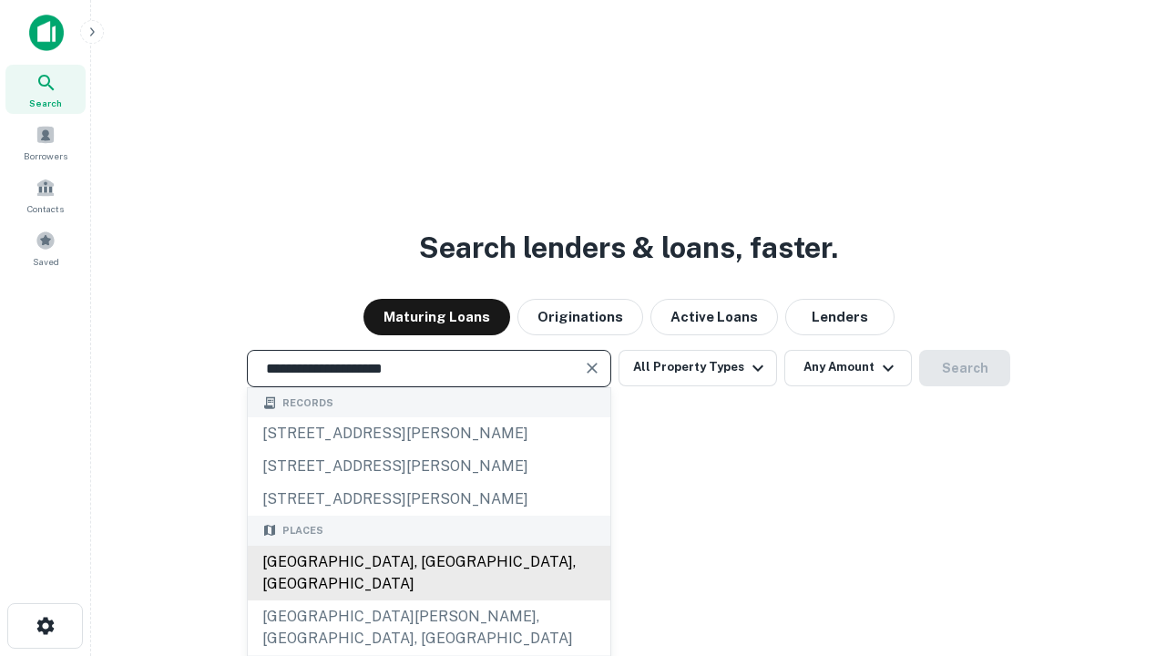
click at [428, 600] on div "[GEOGRAPHIC_DATA], [GEOGRAPHIC_DATA], [GEOGRAPHIC_DATA]" at bounding box center [429, 572] width 362 height 55
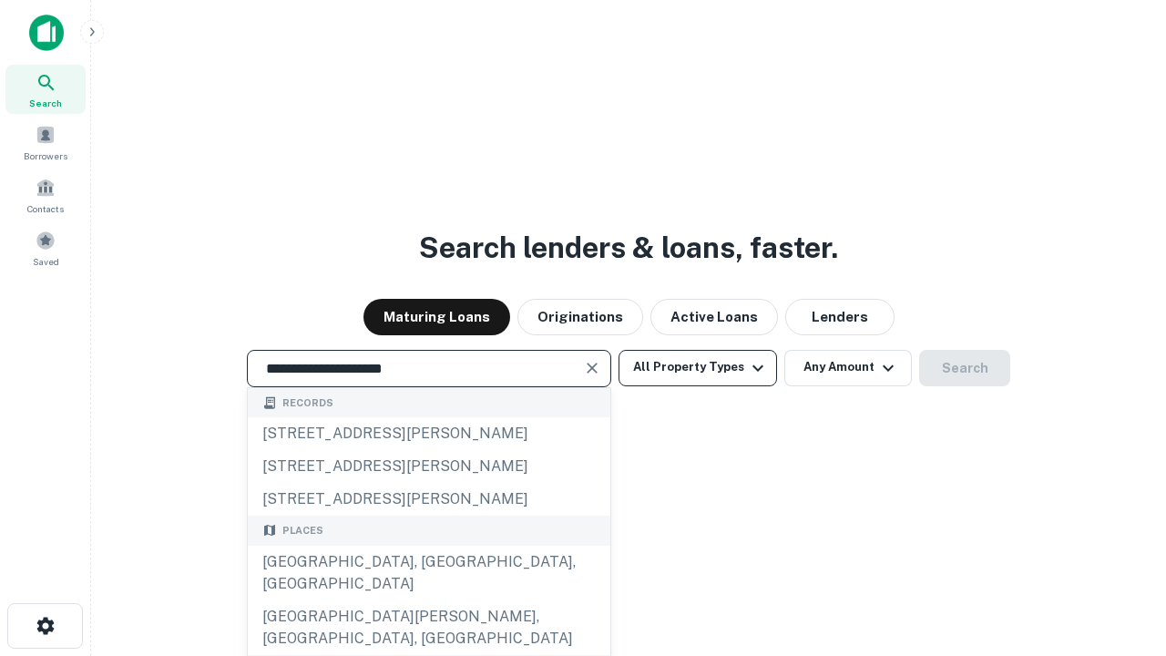
click at [698, 367] on button "All Property Types" at bounding box center [697, 368] width 158 height 36
type input "**********"
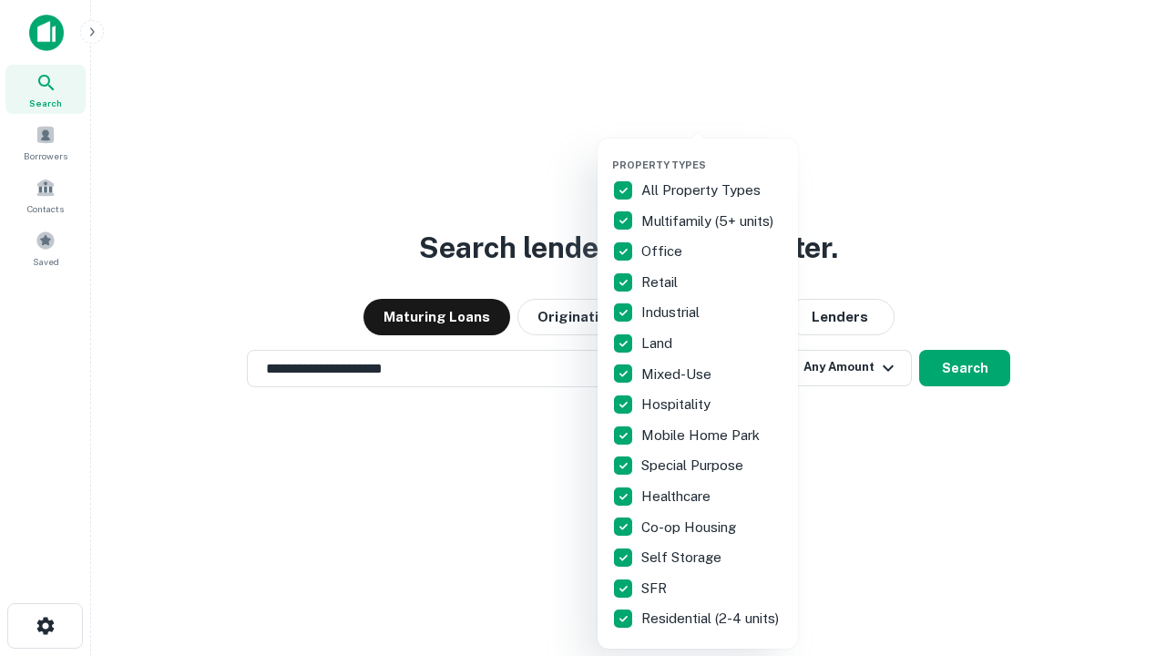
click at [712, 153] on button "button" at bounding box center [712, 153] width 200 height 1
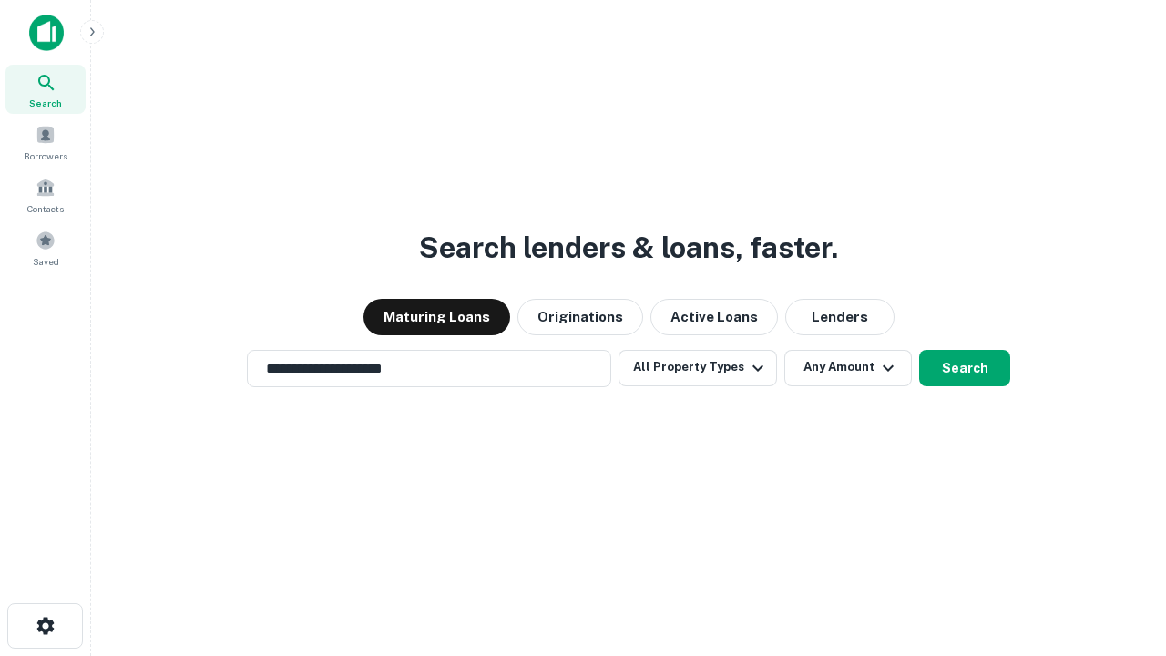
scroll to position [28, 0]
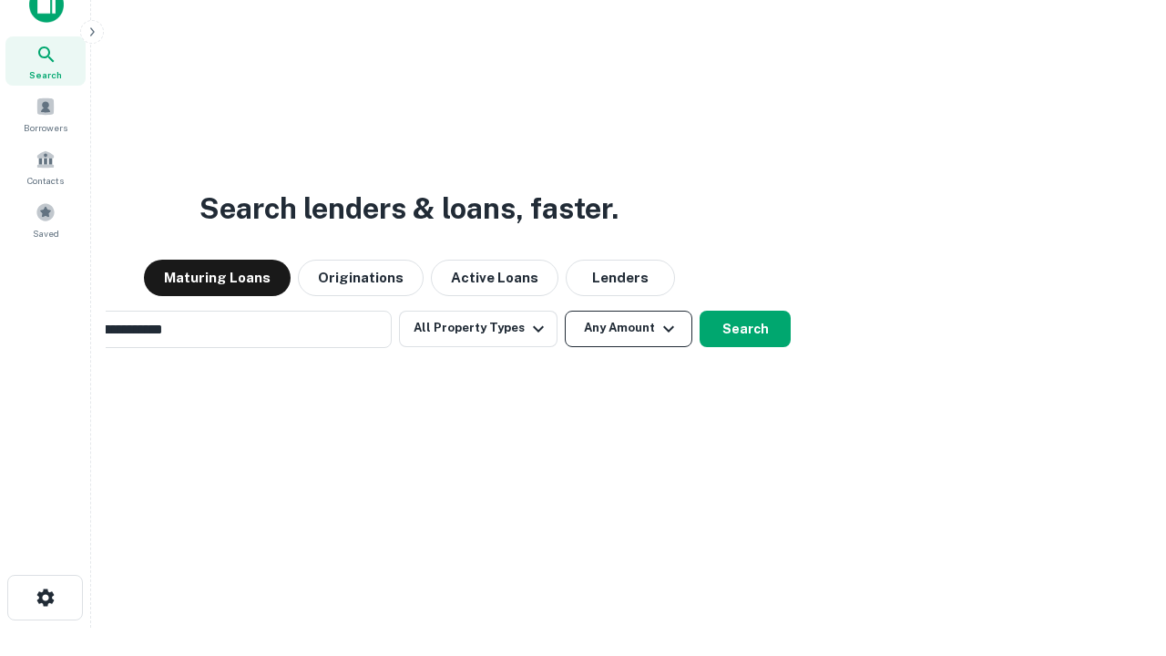
click at [565, 311] on button "Any Amount" at bounding box center [628, 329] width 127 height 36
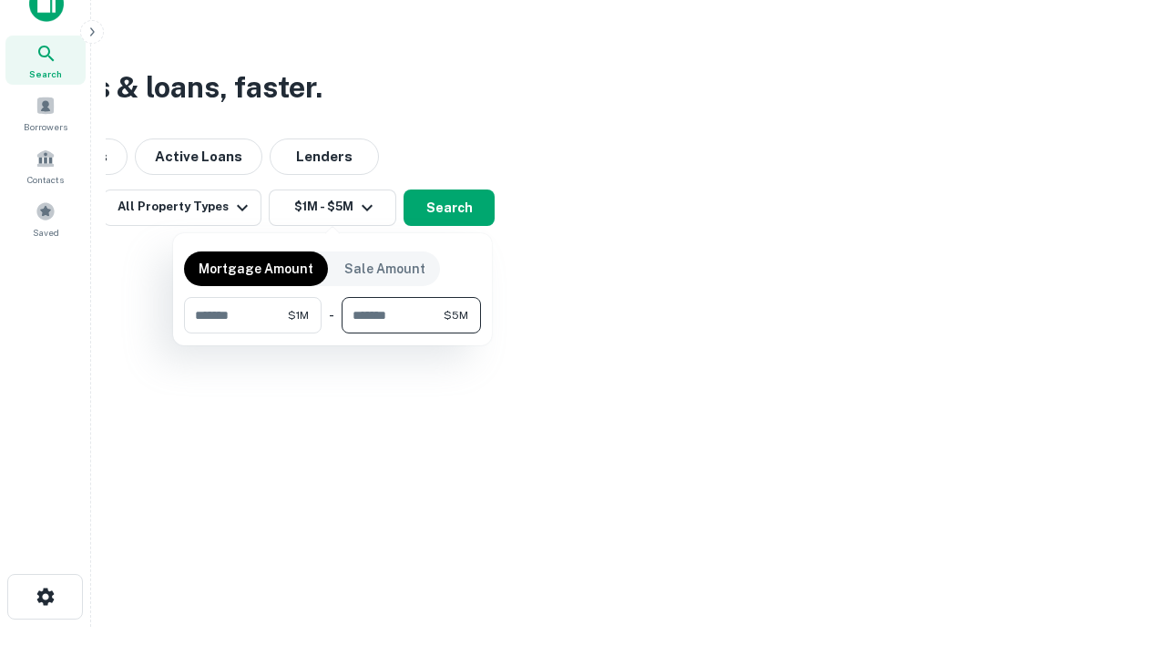
type input "*******"
click at [332, 333] on button "button" at bounding box center [332, 333] width 297 height 1
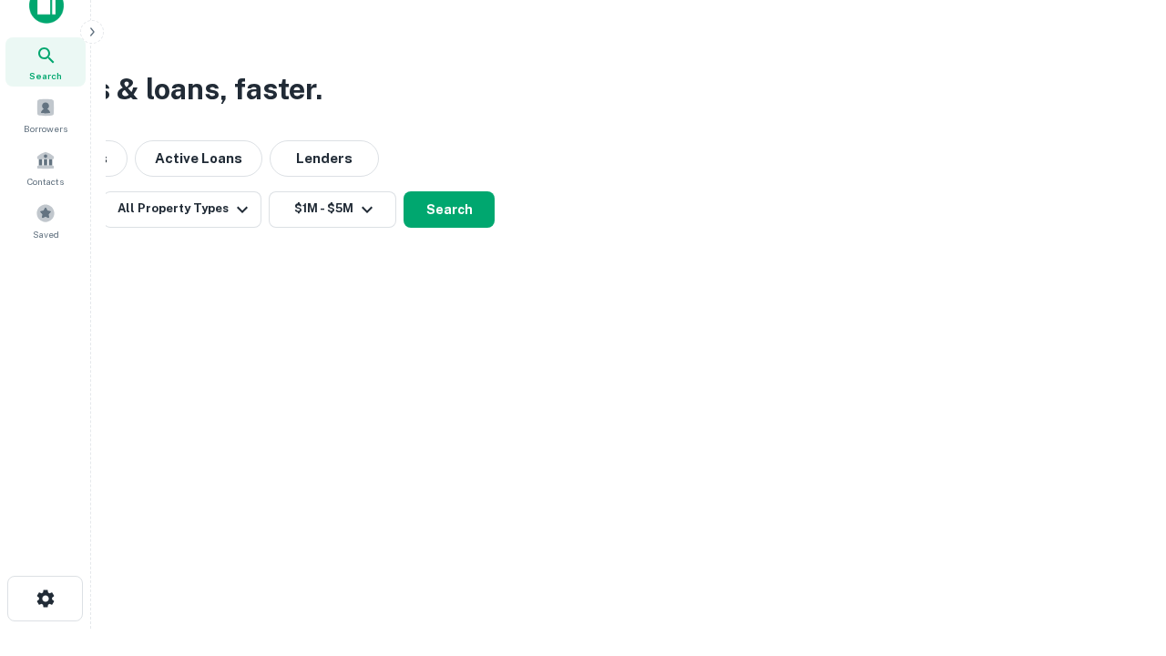
scroll to position [11, 336]
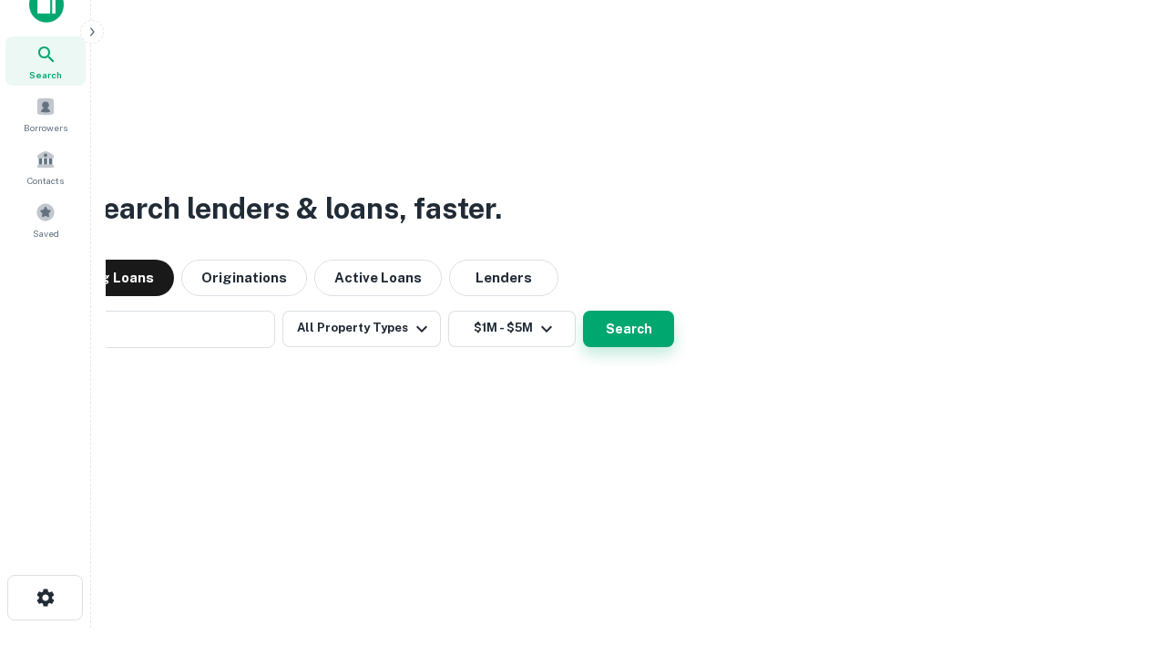
click at [583, 311] on button "Search" at bounding box center [628, 329] width 91 height 36
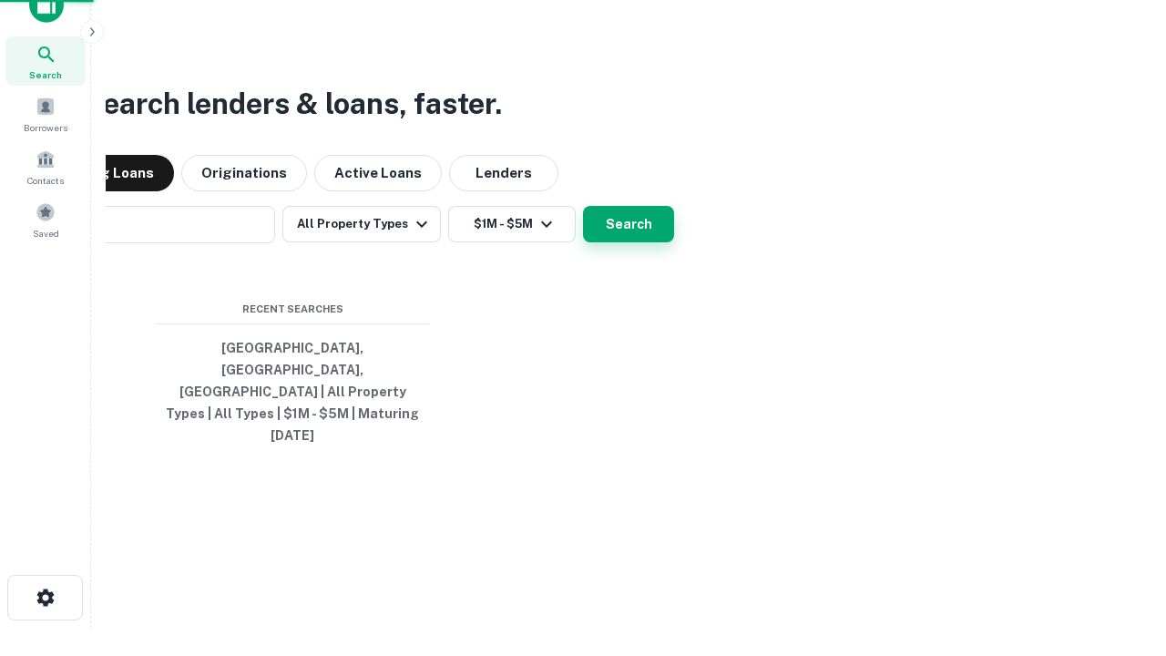
scroll to position [48, 515]
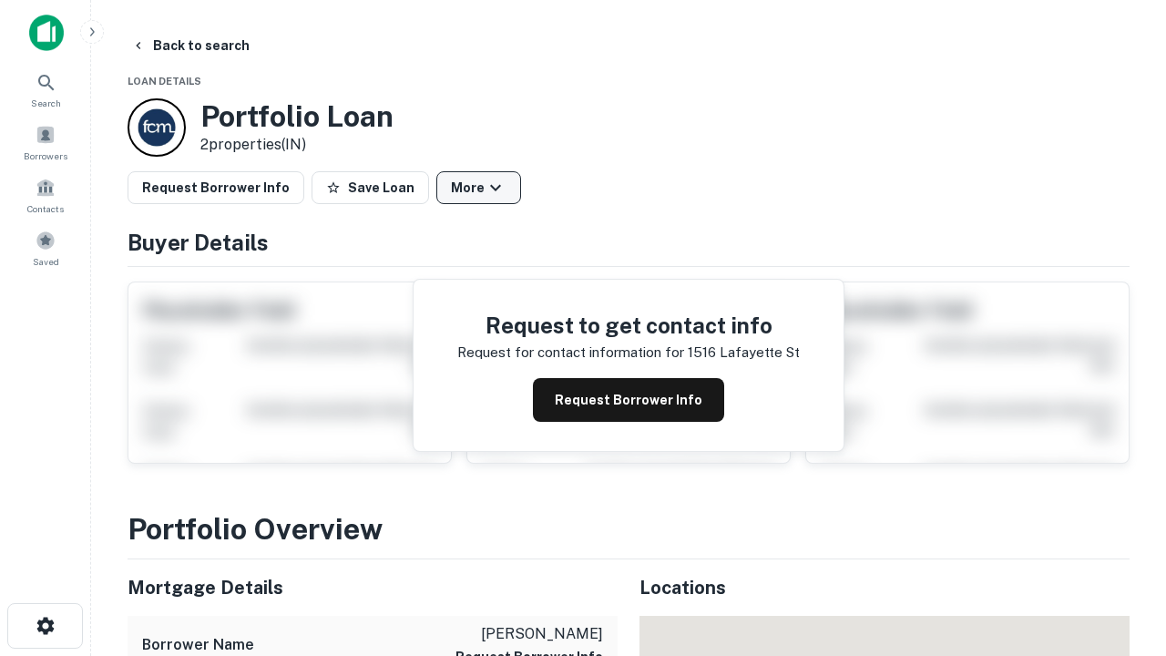
click at [478, 188] on button "More" at bounding box center [478, 187] width 85 height 33
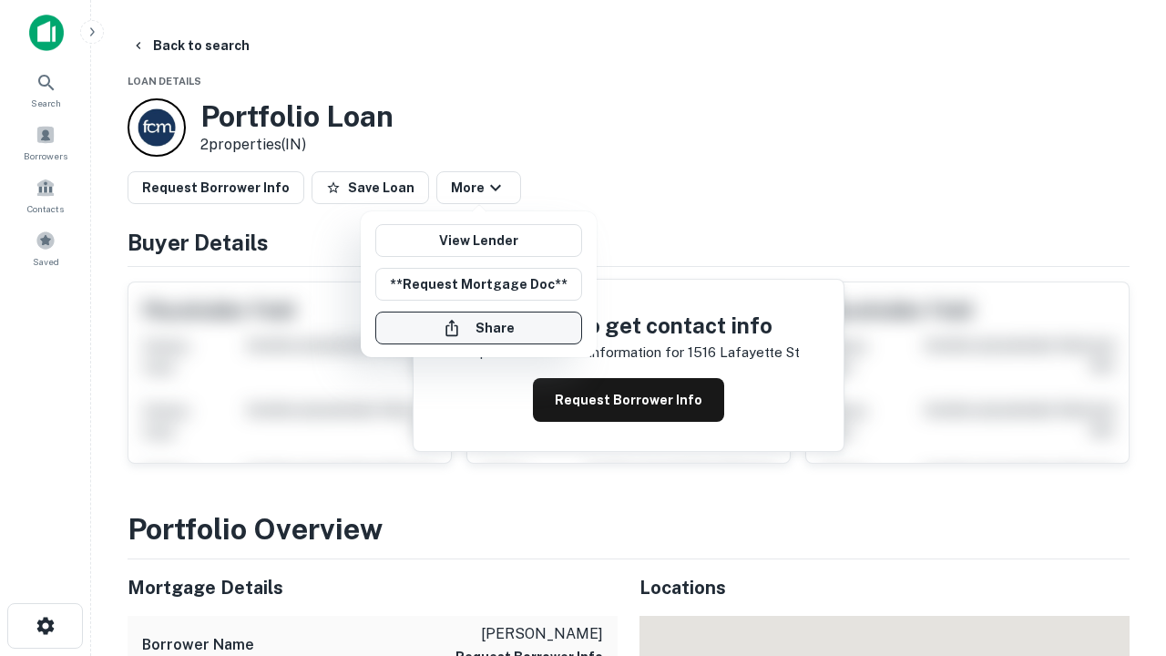
click at [478, 328] on button "Share" at bounding box center [478, 327] width 207 height 33
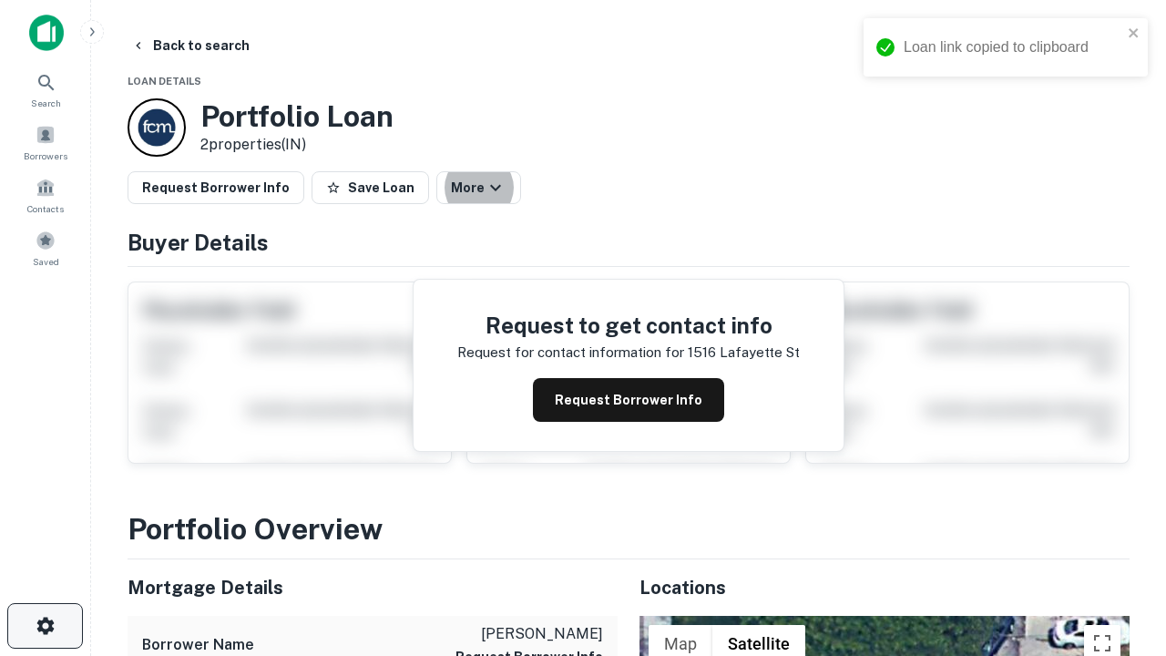
click at [45, 626] on icon "button" at bounding box center [46, 626] width 22 height 22
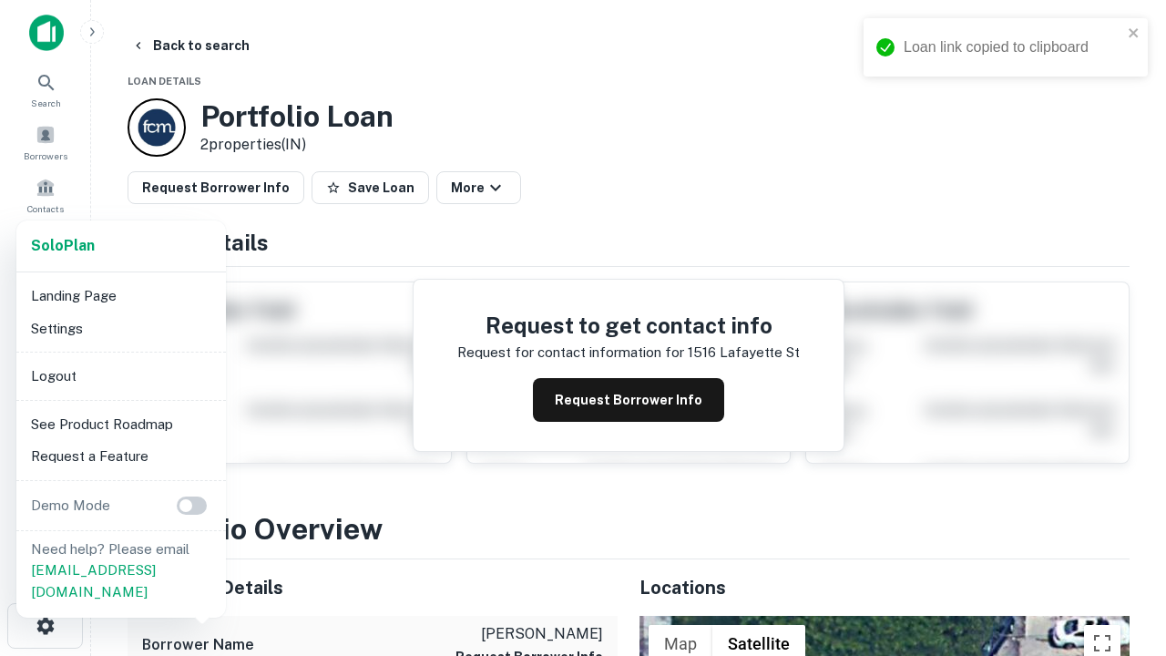
click at [120, 375] on li "Logout" at bounding box center [121, 376] width 195 height 33
